Goal: Use online tool/utility: Utilize a website feature to perform a specific function

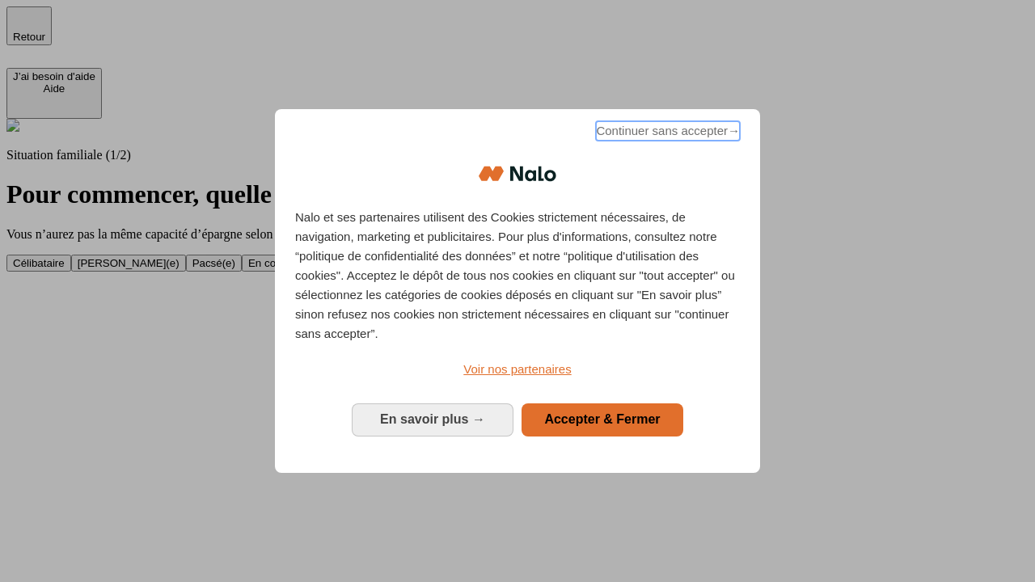
click at [666, 133] on span "Continuer sans accepter →" at bounding box center [668, 130] width 144 height 19
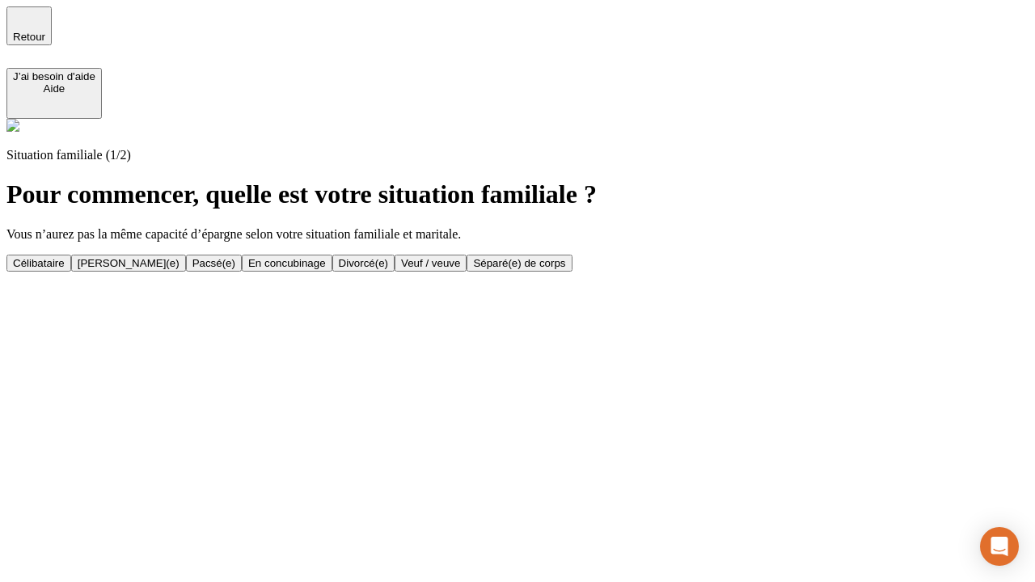
click at [65, 257] on div "Célibataire" at bounding box center [39, 263] width 52 height 12
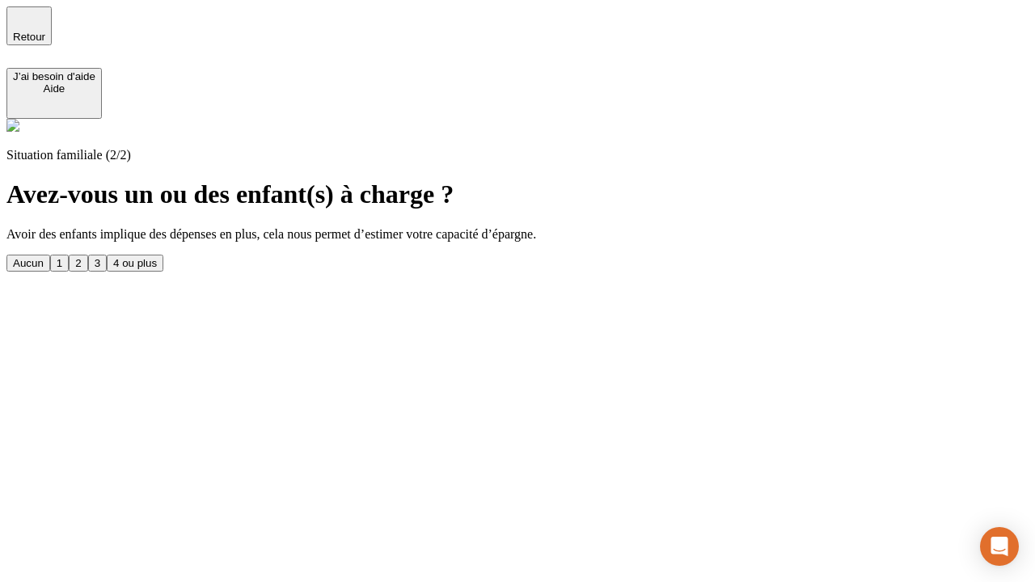
click at [44, 257] on div "Aucun" at bounding box center [28, 263] width 31 height 12
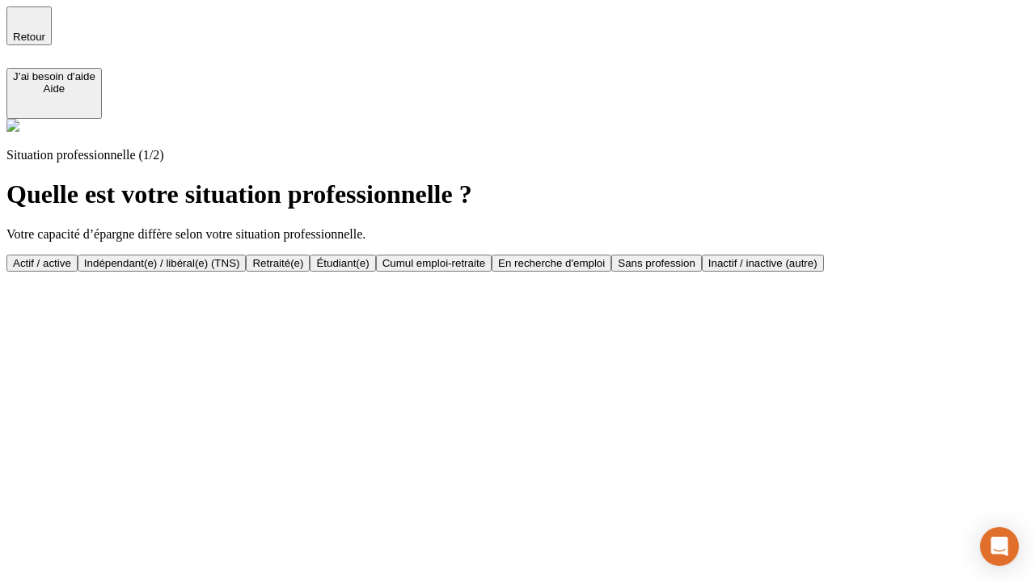
click at [71, 257] on div "Actif / active" at bounding box center [42, 263] width 58 height 12
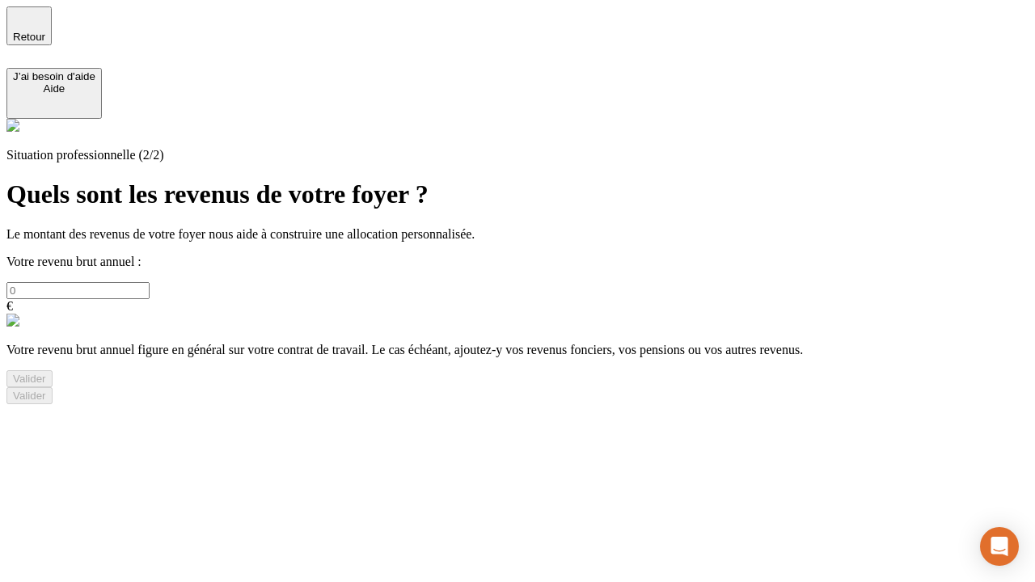
click at [150, 282] on input "text" at bounding box center [77, 290] width 143 height 17
type input "30 000"
click at [46, 385] on div "Valider" at bounding box center [29, 379] width 33 height 12
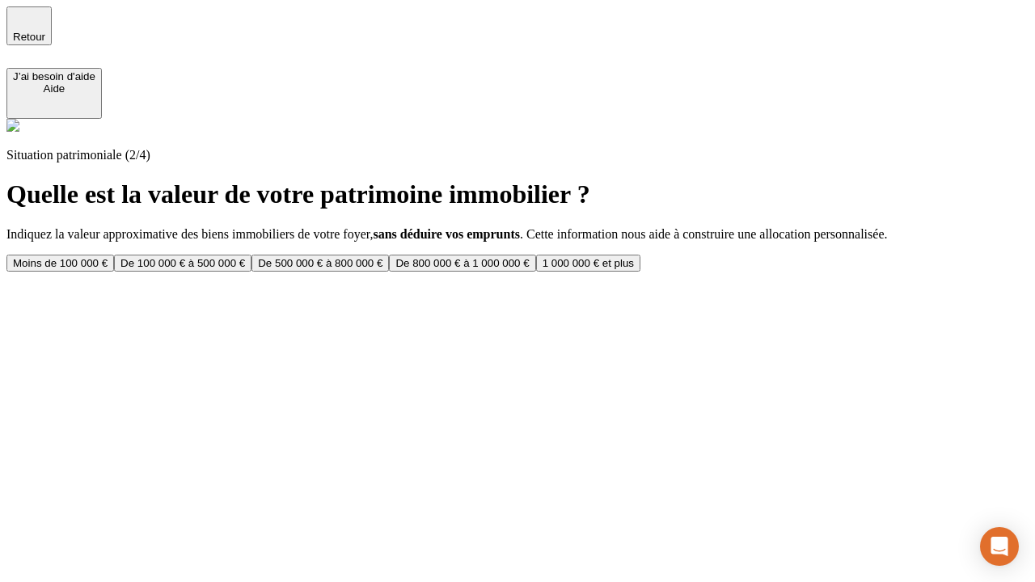
click at [108, 257] on div "Moins de 100 000 €" at bounding box center [60, 263] width 95 height 12
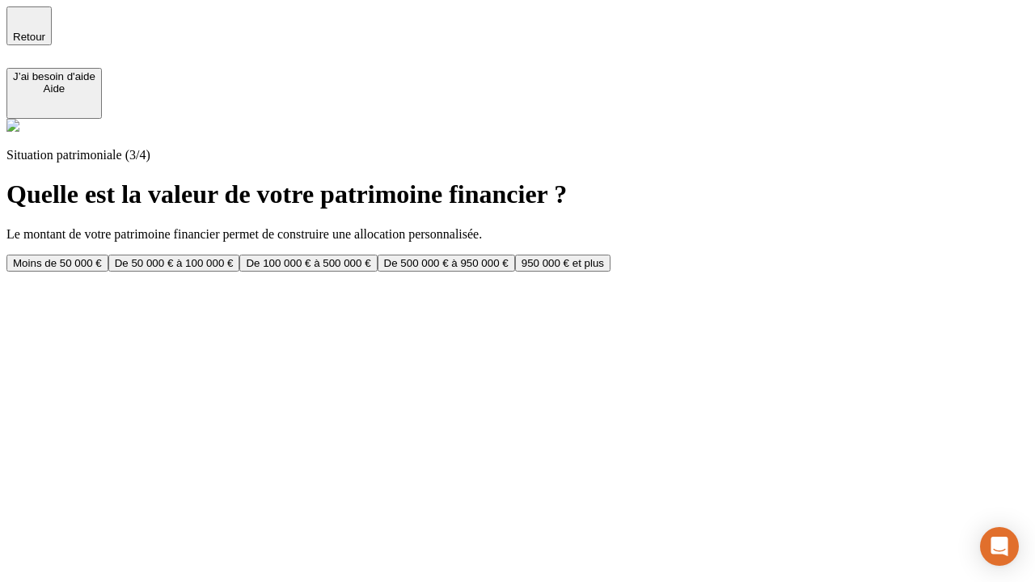
click at [102, 257] on div "Moins de 50 000 €" at bounding box center [57, 263] width 89 height 12
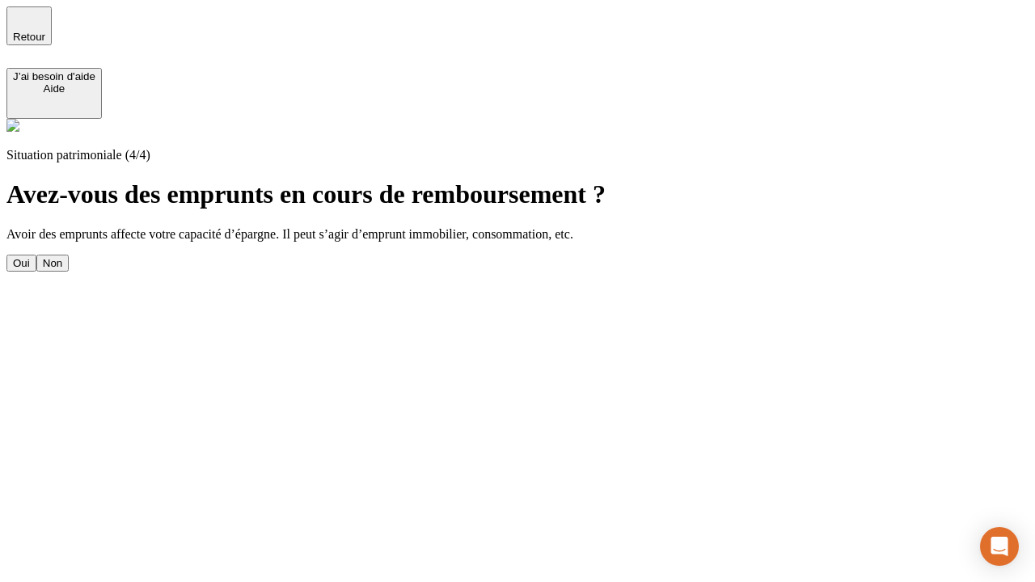
click at [62, 257] on div "Non" at bounding box center [52, 263] width 19 height 12
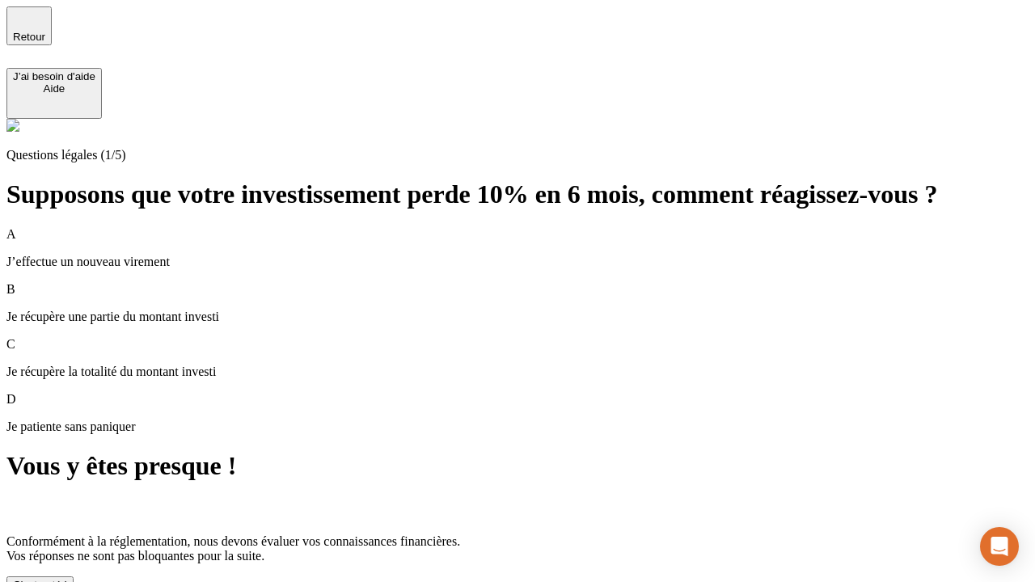
click at [67, 579] on div "C'est noté !" at bounding box center [40, 585] width 54 height 12
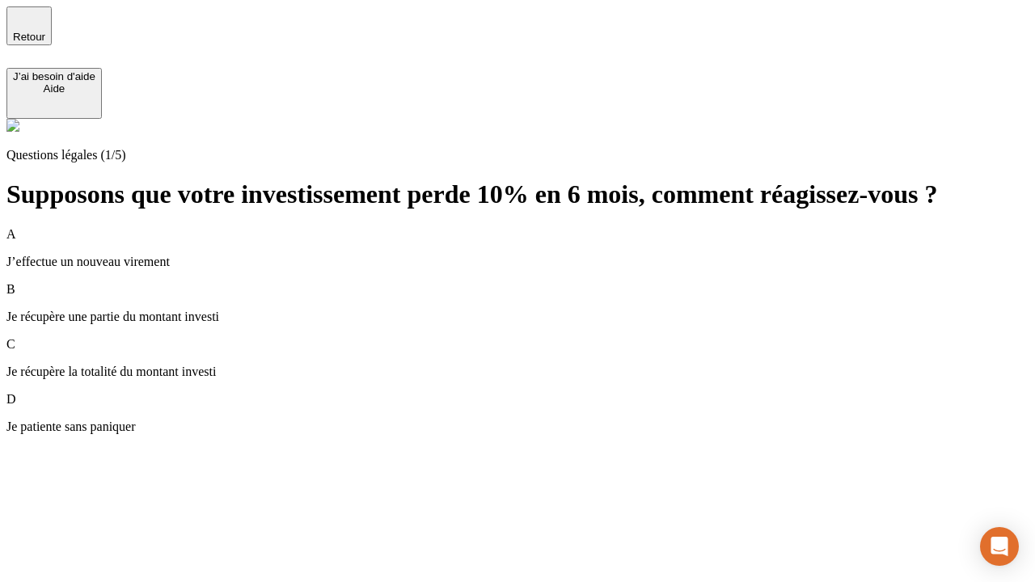
click at [537, 227] on div "A J’effectue un nouveau virement" at bounding box center [517, 248] width 1022 height 42
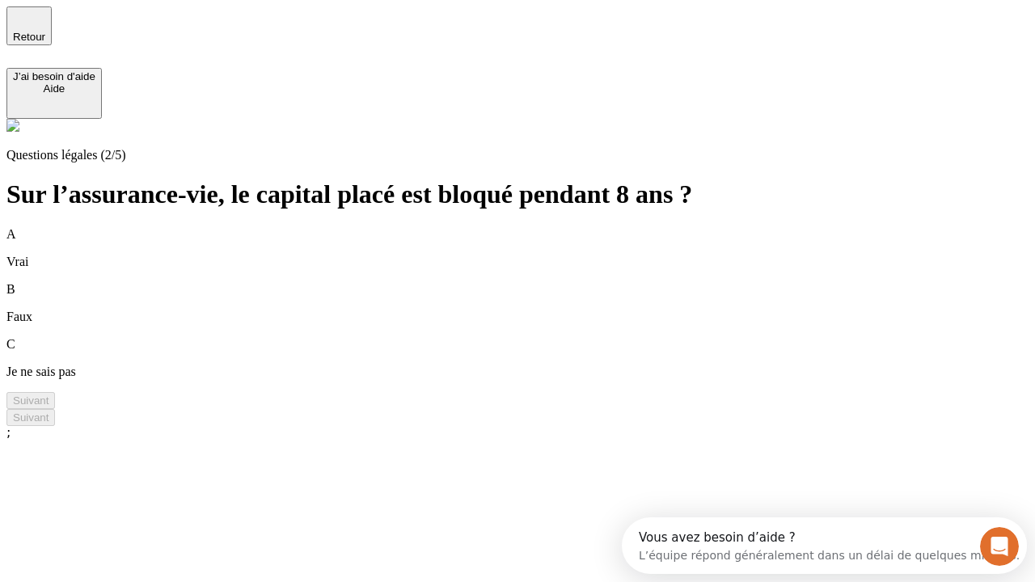
click at [537, 282] on div "B Faux" at bounding box center [517, 303] width 1022 height 42
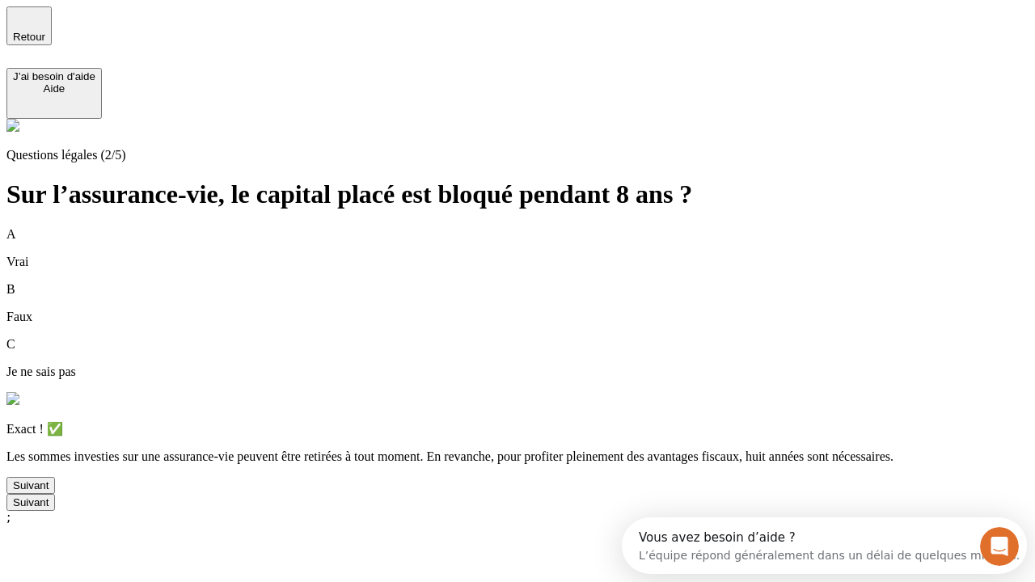
click at [49, 492] on div "Suivant" at bounding box center [31, 486] width 36 height 12
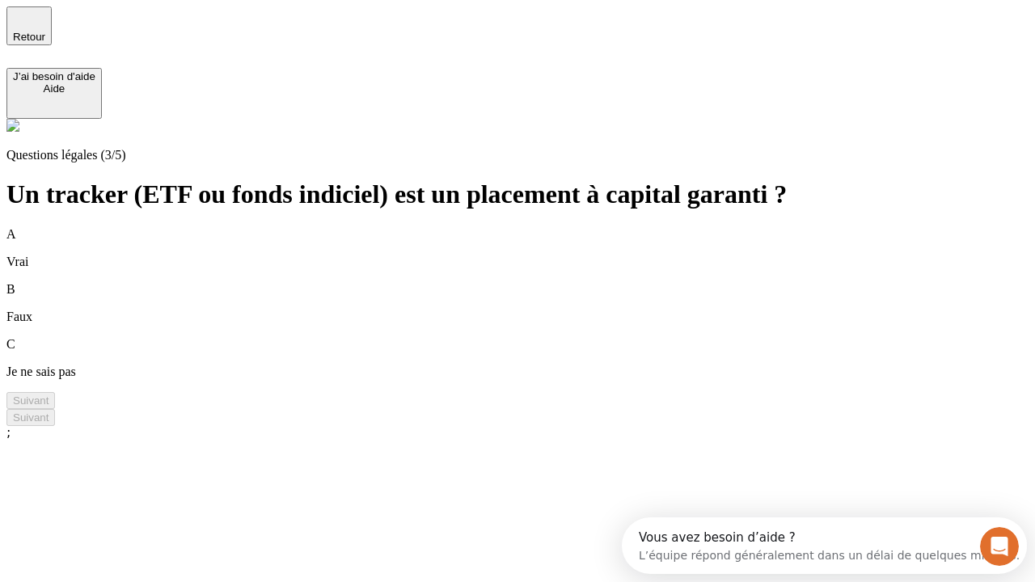
click at [537, 282] on div "B Faux" at bounding box center [517, 303] width 1022 height 42
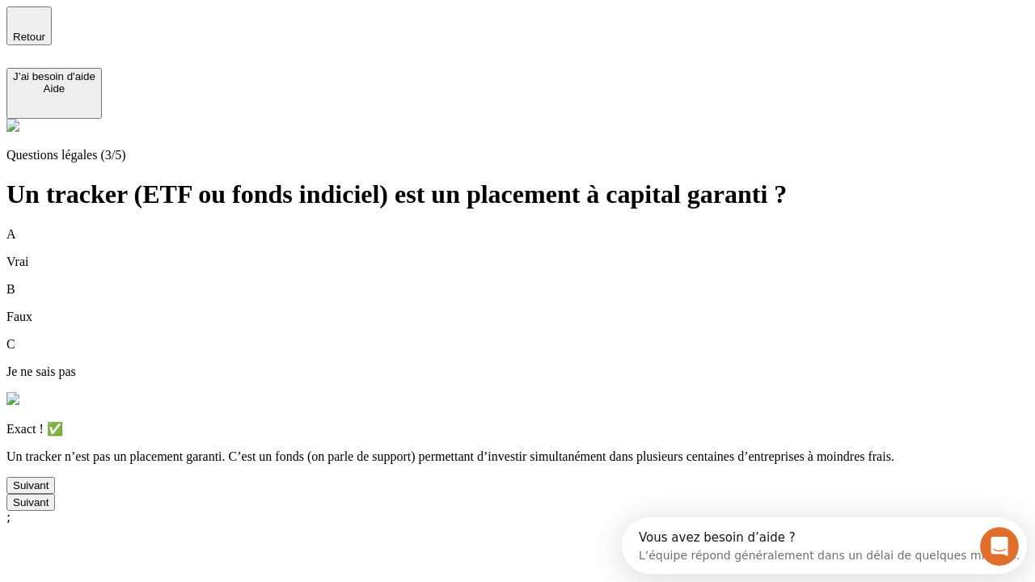
click at [49, 492] on div "Suivant" at bounding box center [31, 486] width 36 height 12
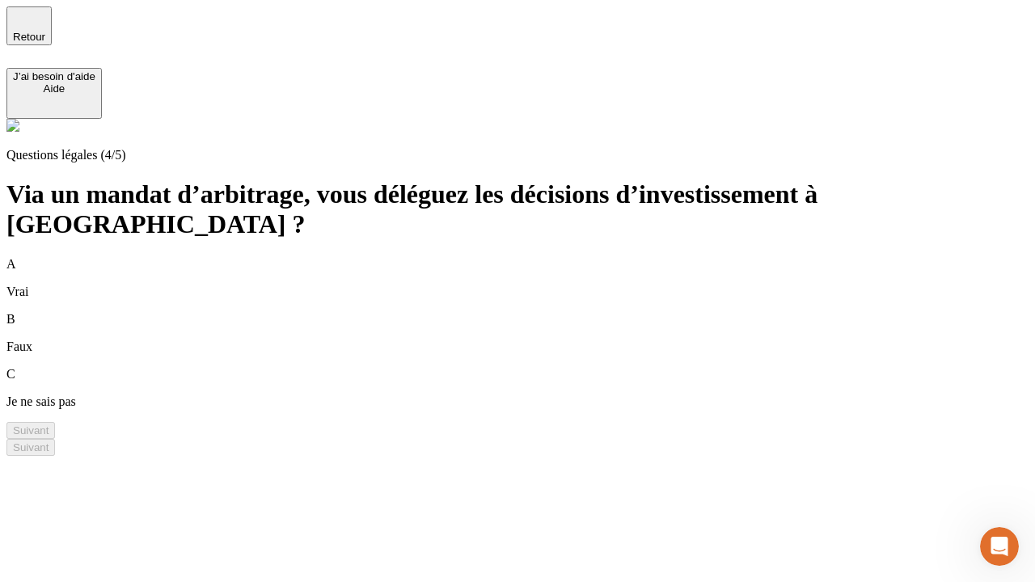
click at [537, 257] on div "A Vrai" at bounding box center [517, 278] width 1022 height 42
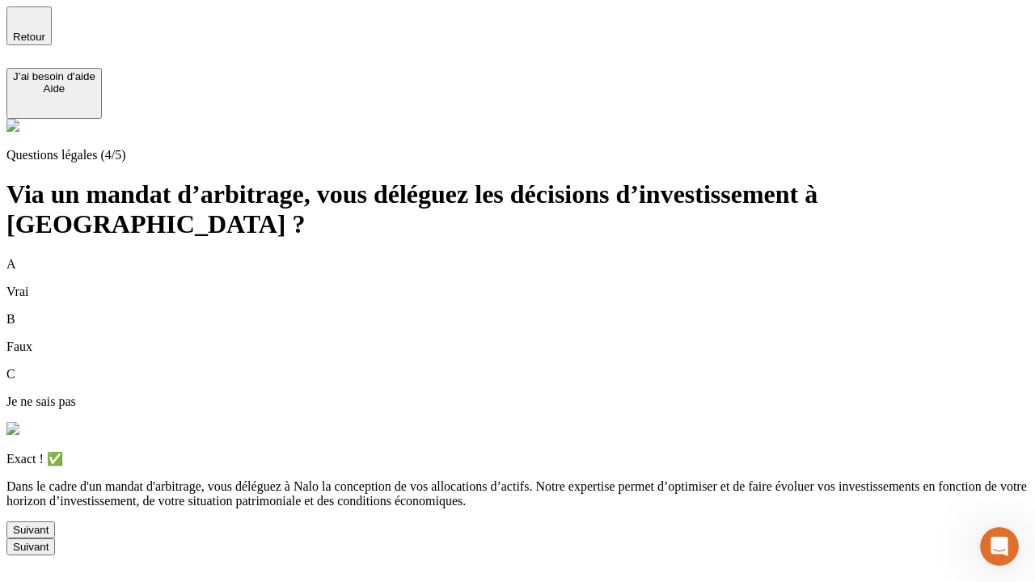
click at [49, 536] on div "Suivant" at bounding box center [31, 530] width 36 height 12
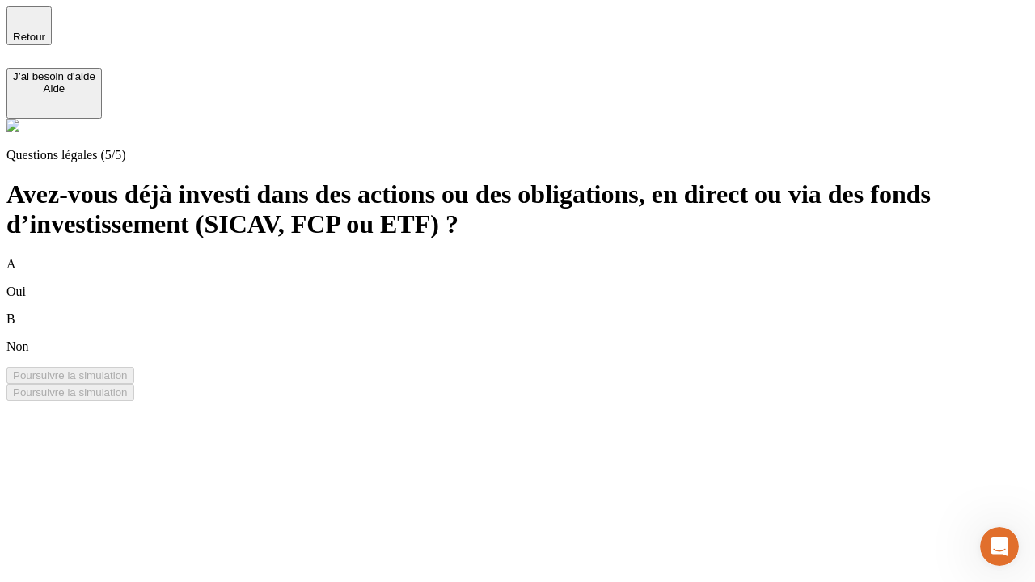
click at [537, 312] on div "B Non" at bounding box center [517, 333] width 1022 height 42
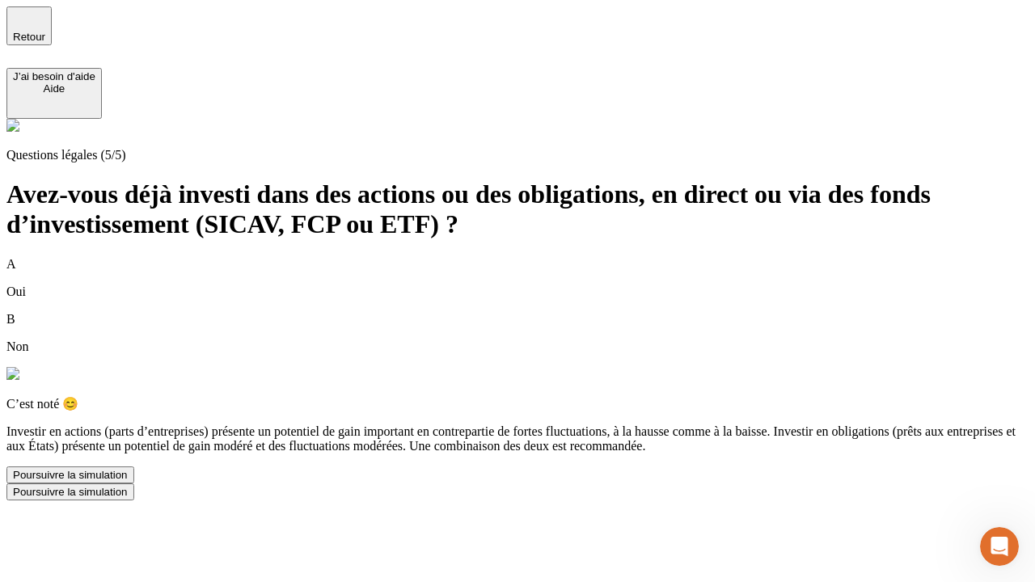
click at [128, 481] on div "Poursuivre la simulation" at bounding box center [70, 475] width 115 height 12
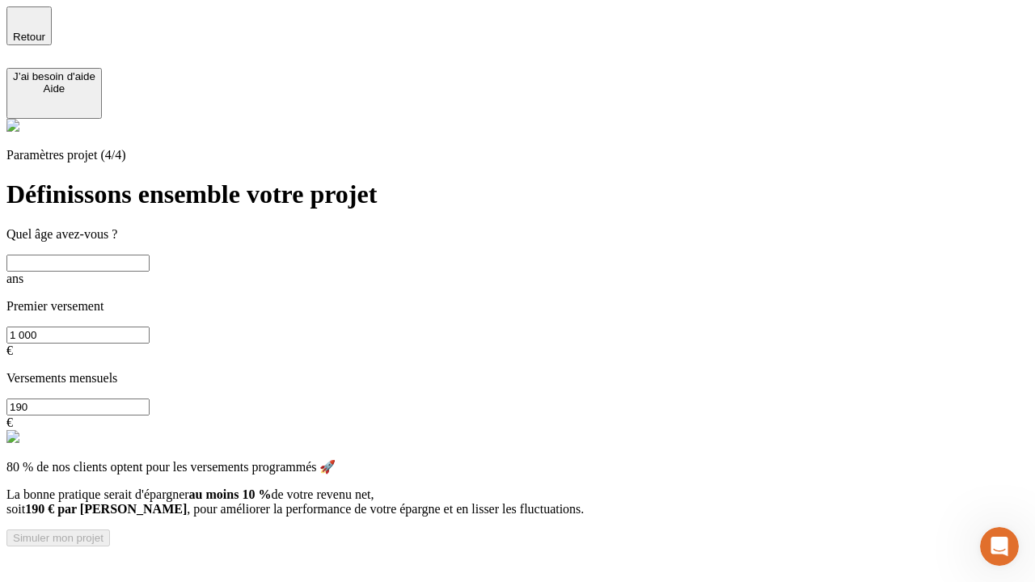
click at [150, 255] on input "text" at bounding box center [77, 263] width 143 height 17
type input "25"
click at [150, 327] on input "1 000" at bounding box center [77, 335] width 143 height 17
type input "10 000"
click at [150, 399] on input "190" at bounding box center [77, 407] width 143 height 17
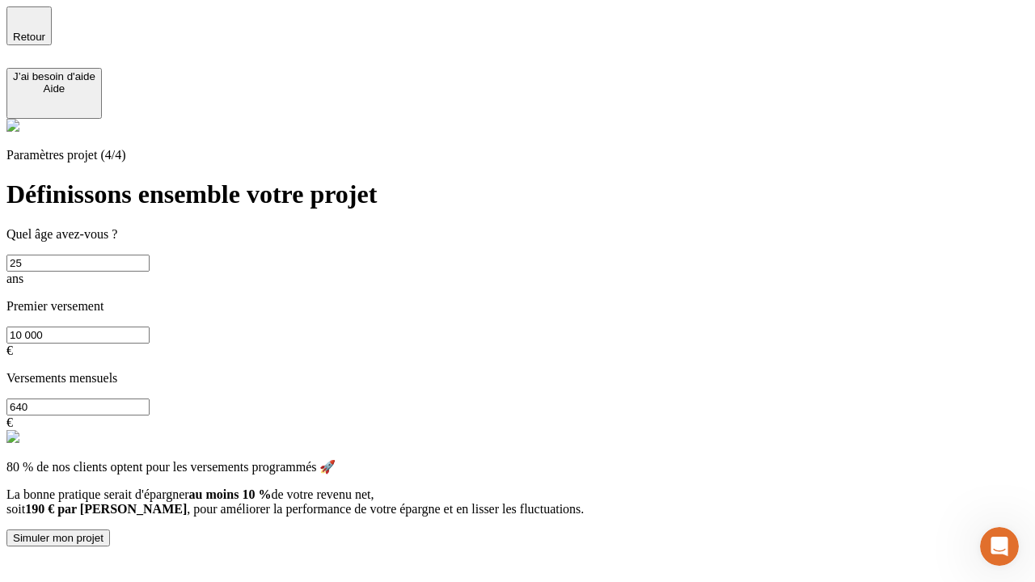
type input "640"
click at [104, 532] on div "Simuler mon projet" at bounding box center [58, 538] width 91 height 12
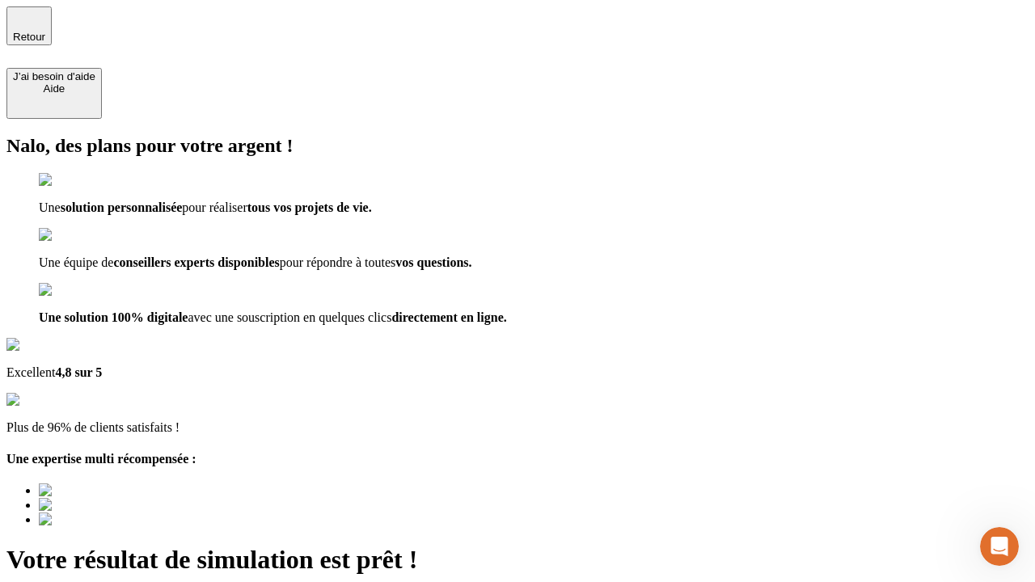
type input "[EMAIL_ADDRESS][PERSON_NAME][DOMAIN_NAME]"
